Goal: Information Seeking & Learning: Find specific page/section

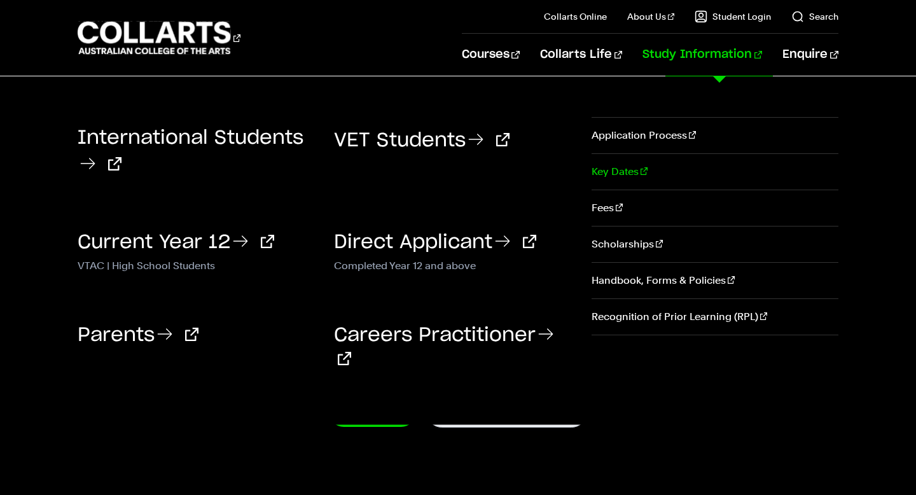
click at [591, 177] on link "Key Dates" at bounding box center [714, 172] width 247 height 36
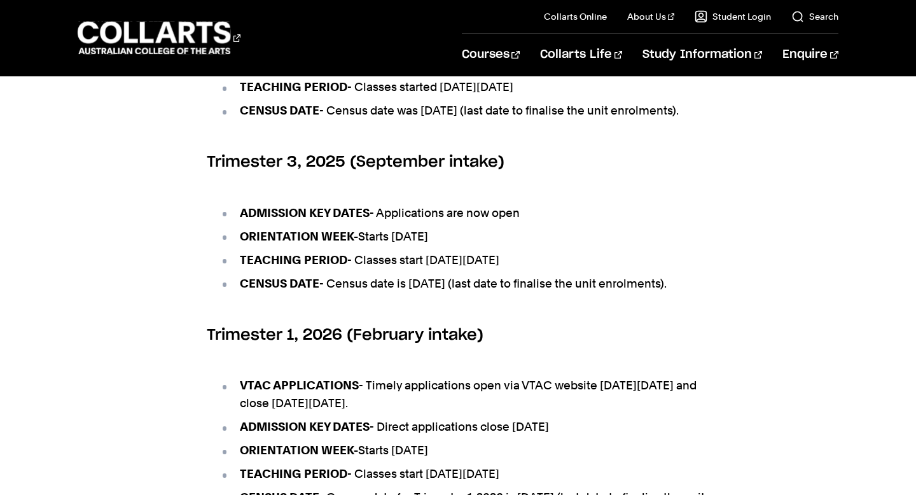
scroll to position [688, 0]
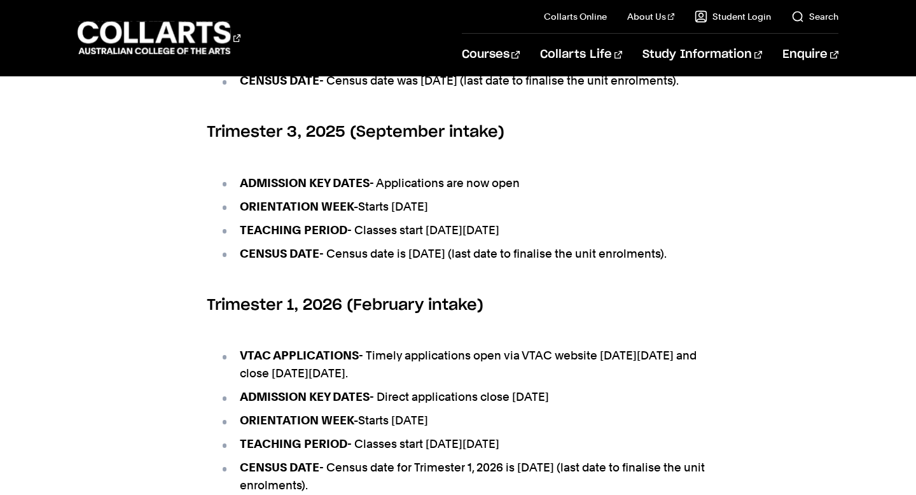
drag, startPoint x: 406, startPoint y: 223, endPoint x: 507, endPoint y: 223, distance: 101.7
click at [507, 216] on li "ORIENTATION WEEK- Starts [DATE]" at bounding box center [464, 207] width 490 height 18
click at [507, 216] on li "ORIENTATION WEEK- Starts Monday 8th September 2025" at bounding box center [464, 207] width 490 height 18
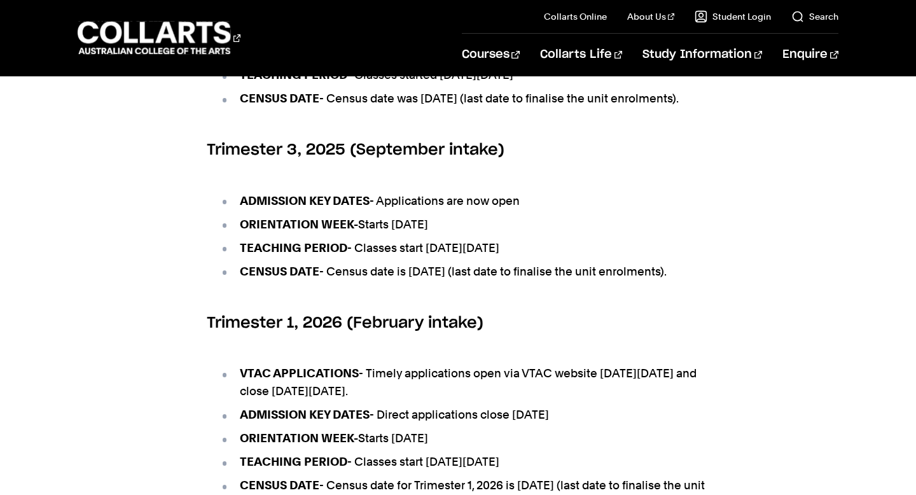
scroll to position [669, 0]
